Goal: Information Seeking & Learning: Learn about a topic

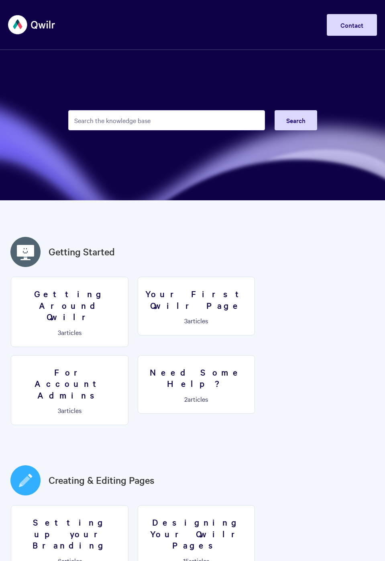
click at [161, 123] on input "Search the knowledge base" at bounding box center [166, 120] width 197 height 20
type input "account tokens"
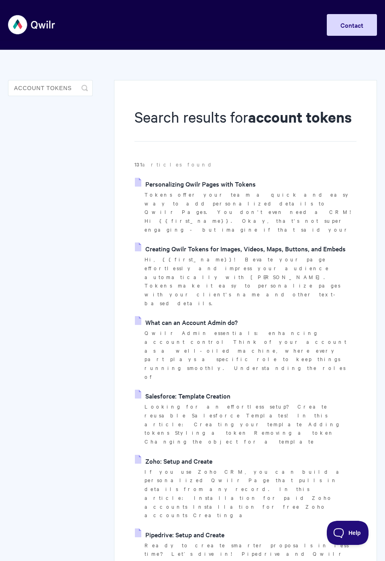
click at [216, 190] on link "Personalizing Qwilr Pages with Tokens" at bounding box center [195, 184] width 121 height 12
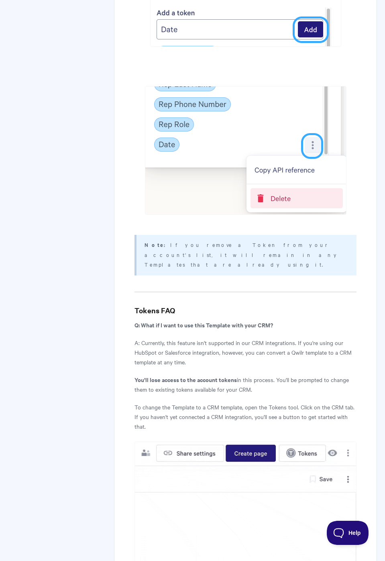
scroll to position [3549, 0]
